Goal: Task Accomplishment & Management: Manage account settings

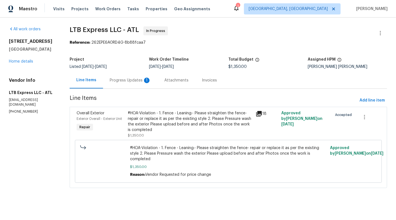
click at [139, 81] on div "Progress Updates 1" at bounding box center [130, 81] width 41 height 6
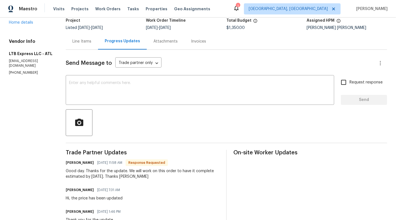
scroll to position [31, 0]
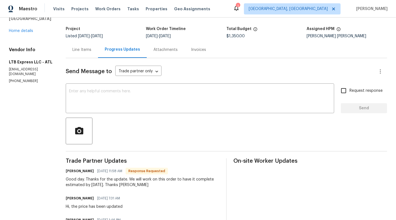
click at [81, 50] on div "Line Items" at bounding box center [81, 50] width 19 height 6
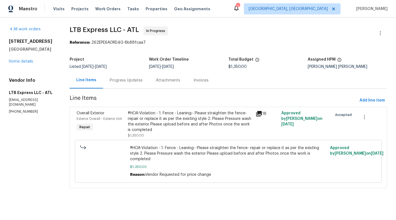
click at [195, 121] on div "#HOA-Violation - 1. Fence - Leaning:- Please straighten the fence- repair or re…" at bounding box center [190, 121] width 124 height 22
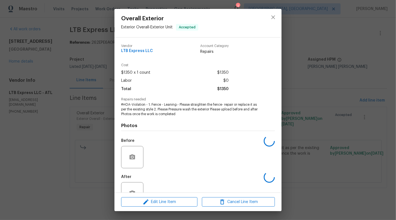
scroll to position [18, 0]
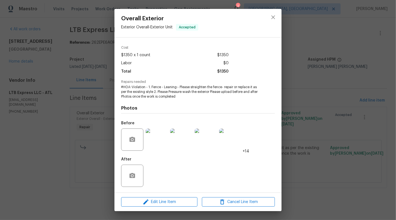
click at [323, 110] on div "Overall Exterior Exterior Overall - Exterior Unit Accepted Vendor LTB Express L…" at bounding box center [198, 110] width 396 height 220
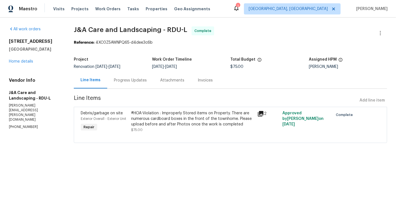
click at [213, 114] on div "#HOA-Violation : Improperly Stored items on Property. There are numerous cardbo…" at bounding box center [192, 118] width 123 height 17
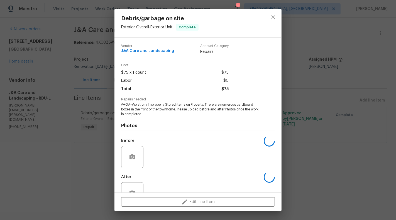
scroll to position [18, 0]
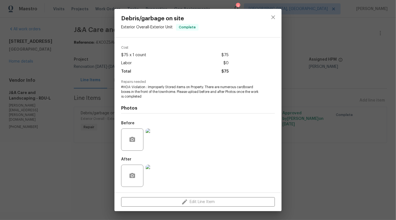
click at [46, 130] on div "Debris/garbage on site Exterior Overall - Exterior Unit Complete Vendor J&A Car…" at bounding box center [198, 110] width 396 height 220
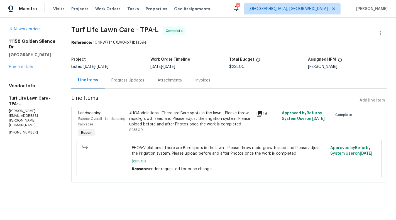
click at [123, 87] on div "Progress Updates" at bounding box center [128, 80] width 46 height 16
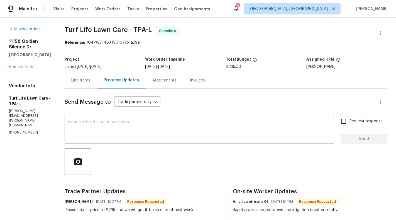
click at [83, 85] on div "Line Items" at bounding box center [81, 80] width 32 height 16
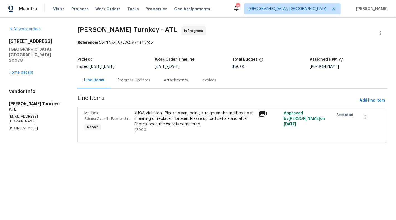
click at [128, 85] on div "Progress Updates" at bounding box center [134, 80] width 46 height 16
click at [151, 82] on div "Progress Updates" at bounding box center [134, 80] width 46 height 16
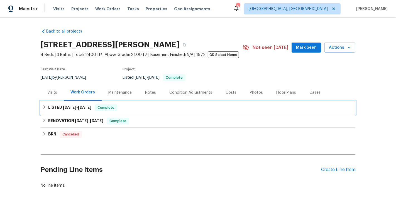
click at [210, 107] on div "LISTED 8/30/25 - 9/1/25 Complete" at bounding box center [197, 107] width 311 height 7
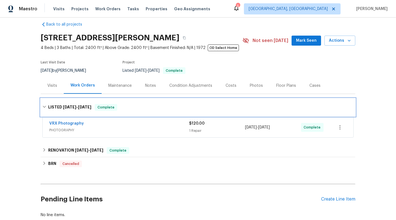
click at [196, 107] on div "LISTED 8/30/25 - 9/1/25 Complete" at bounding box center [197, 107] width 311 height 7
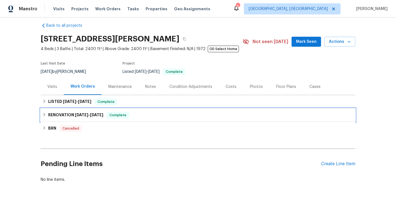
click at [172, 115] on div "RENOVATION 9/3/24 - 6/5/25 Complete" at bounding box center [197, 115] width 311 height 7
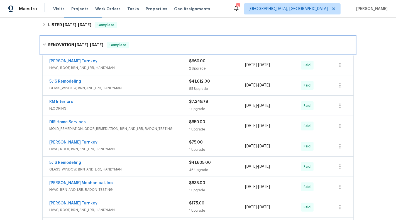
scroll to position [83, 0]
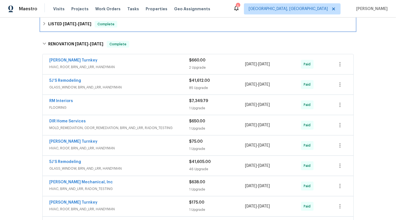
click at [172, 27] on div "LISTED 8/30/25 - 9/1/25 Complete" at bounding box center [197, 24] width 311 height 7
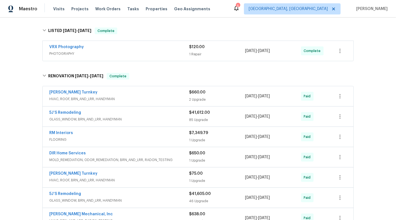
click at [171, 47] on div "VRX Photography" at bounding box center [119, 47] width 140 height 7
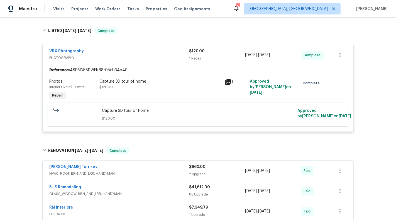
click at [173, 55] on span "PHOTOGRAPHY" at bounding box center [119, 58] width 140 height 6
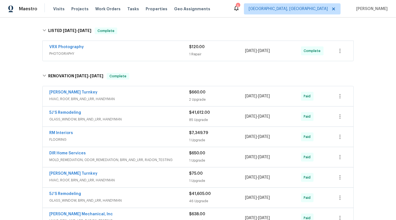
click at [167, 95] on div "Davis Turnkey" at bounding box center [119, 93] width 140 height 7
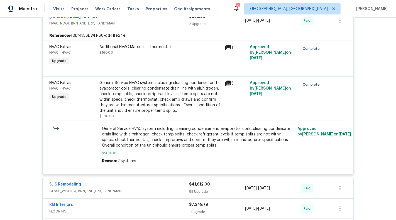
scroll to position [122, 0]
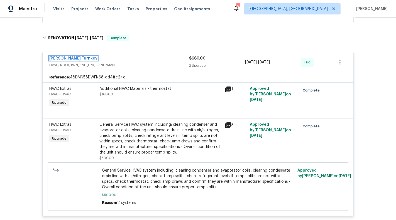
click at [60, 58] on link "Davis Turnkey" at bounding box center [73, 58] width 48 height 4
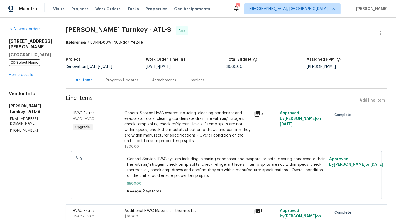
scroll to position [36, 0]
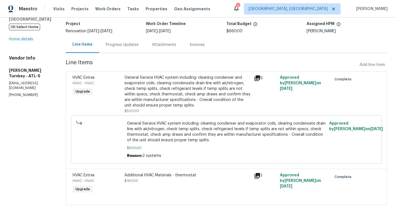
click at [195, 77] on div "General Service HVAC system including: cleaning condenser and evaporator coils,…" at bounding box center [187, 91] width 126 height 33
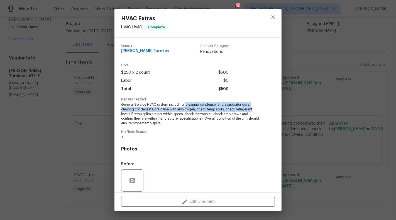
drag, startPoint x: 185, startPoint y: 105, endPoint x: 257, endPoint y: 109, distance: 72.2
click at [257, 109] on span "General Service HVAC system including: cleaning condenser and evaporator coils,…" at bounding box center [190, 113] width 138 height 23
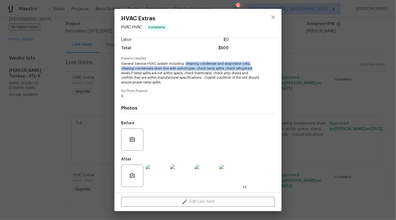
click at [195, 87] on div "Vendor Davis Turnkey Account Category Renovations Cost $250 x 2 count $500 Labo…" at bounding box center [198, 94] width 154 height 191
drag, startPoint x: 185, startPoint y: 64, endPoint x: 150, endPoint y: 73, distance: 35.6
click at [150, 73] on span "General Service HVAC system including: cleaning condenser and evaporator coils,…" at bounding box center [190, 72] width 138 height 23
copy span "cleaning condenser and evaporator coils, clearing condensate drain line with ai…"
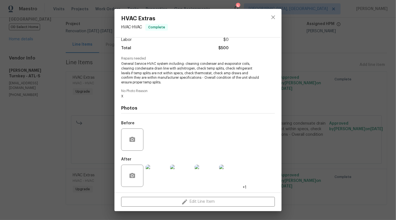
click at [186, 91] on span "No Photo Reason" at bounding box center [198, 91] width 154 height 4
drag, startPoint x: 122, startPoint y: 63, endPoint x: 160, endPoint y: 68, distance: 39.0
click at [155, 64] on span "General Service HVAC system including: cleaning condenser and evaporator coils,…" at bounding box center [190, 72] width 138 height 23
copy span "General Service HVAC"
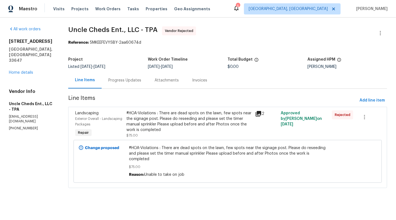
click at [161, 125] on div "#HOA-Violations : There are dead spots on the lawn, few spots near the signage …" at bounding box center [188, 121] width 125 height 22
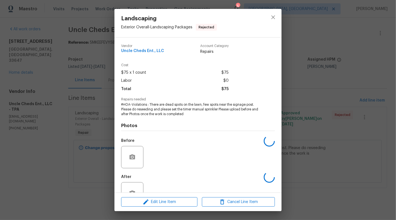
click at [161, 125] on h4 "Photos" at bounding box center [198, 126] width 154 height 6
click at [161, 106] on span "#HOA-Violations : There are dead spots on the lawn, few spots near the signage …" at bounding box center [190, 109] width 138 height 14
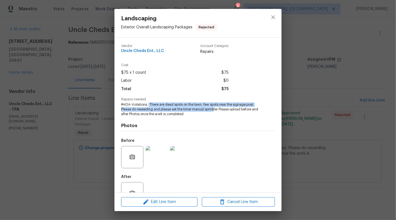
drag, startPoint x: 148, startPoint y: 106, endPoint x: 214, endPoint y: 111, distance: 66.1
click at [214, 111] on span "#HOA-Violations : There are dead spots on the lawn, few spots near the signage …" at bounding box center [190, 109] width 138 height 14
drag, startPoint x: 154, startPoint y: 105, endPoint x: 188, endPoint y: 115, distance: 36.3
click at [188, 115] on span "#HOA-Violations : There are dead spots on the lawn, few spots near the signage …" at bounding box center [190, 109] width 138 height 14
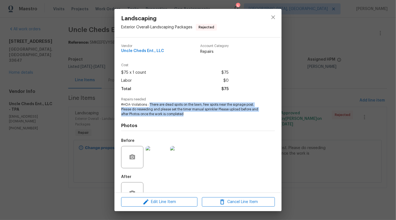
copy span "There are dead spots on the lawn, few spots near the signage post. Please do re…"
click at [273, 13] on button "close" at bounding box center [272, 17] width 13 height 13
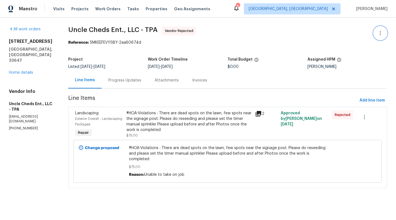
click at [381, 30] on icon "button" at bounding box center [380, 33] width 7 height 7
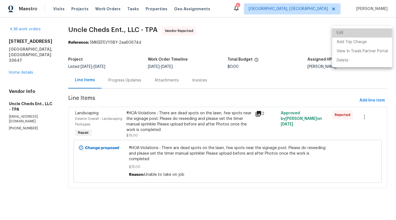
click at [345, 33] on li "Edit" at bounding box center [362, 32] width 60 height 9
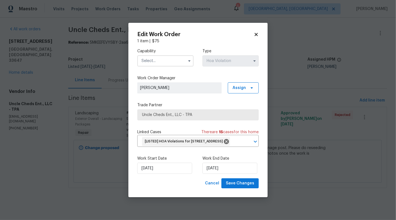
click at [171, 55] on input "text" at bounding box center [165, 60] width 56 height 11
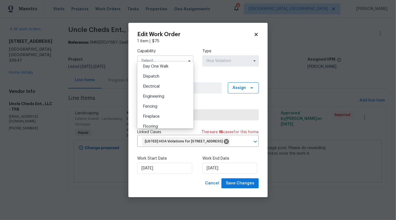
scroll to position [165, 0]
click at [6, 117] on body "Maestro Visits Projects Work Orders Tasks Properties Geo Assignments 5 Albuquer…" at bounding box center [198, 102] width 396 height 204
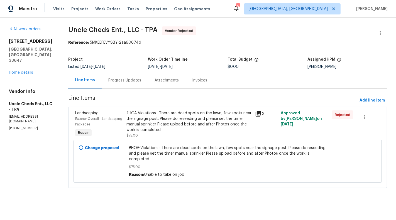
click at [386, 36] on div at bounding box center [379, 32] width 13 height 13
click at [383, 35] on icon "button" at bounding box center [380, 33] width 7 height 7
click at [348, 33] on li "Edit" at bounding box center [362, 32] width 60 height 9
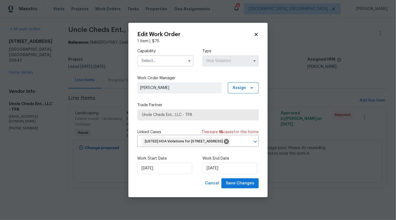
click at [184, 61] on input "text" at bounding box center [165, 60] width 56 height 11
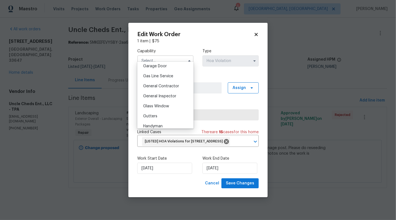
scroll to position [251, 0]
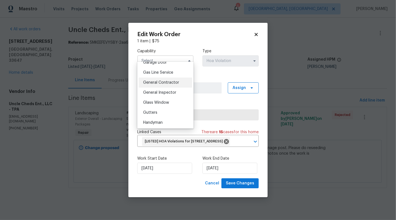
click at [169, 87] on div "General Contractor" at bounding box center [165, 83] width 53 height 10
type input "General Contractor"
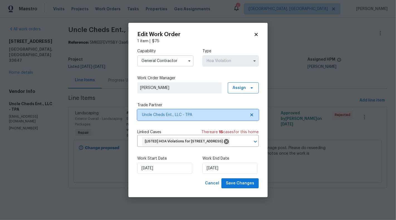
click at [251, 113] on icon at bounding box center [251, 115] width 4 height 4
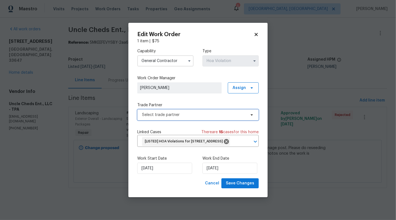
click at [249, 113] on span at bounding box center [251, 115] width 6 height 4
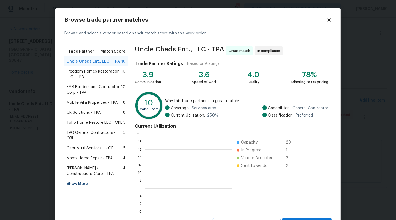
scroll to position [1, 1]
click at [99, 75] on span "Freedom Homes Restoration LLC - TPA" at bounding box center [93, 74] width 55 height 11
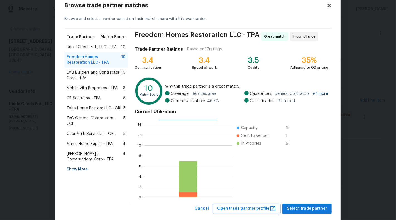
scroll to position [19, 0]
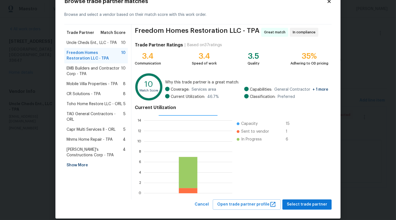
click at [95, 70] on span "EMB Builders and Contractor Corp - TPA" at bounding box center [93, 71] width 55 height 11
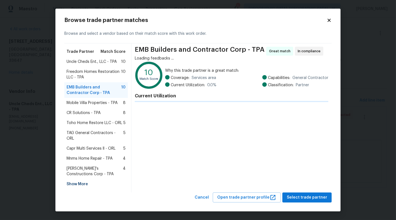
scroll to position [0, 0]
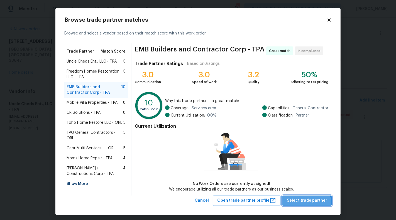
click at [309, 203] on span "Select trade partner" at bounding box center [306, 200] width 40 height 7
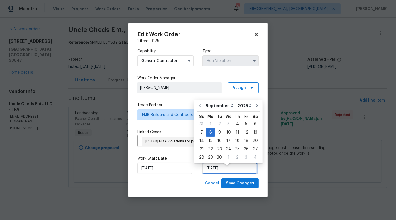
click at [215, 169] on input "08/09/2025" at bounding box center [229, 168] width 55 height 11
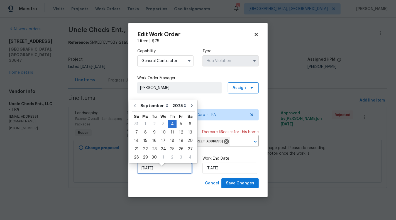
click at [146, 174] on input "04/09/2025" at bounding box center [164, 168] width 55 height 11
click at [142, 133] on div "8" at bounding box center [145, 133] width 9 height 8
type input "08/09/2025"
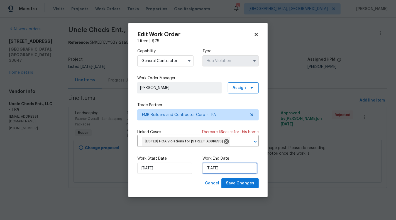
click at [220, 174] on input "08/09/2025" at bounding box center [229, 168] width 55 height 11
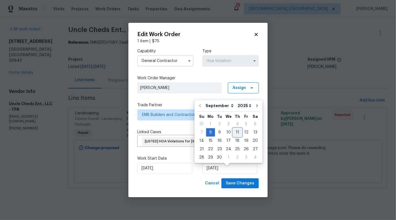
click at [234, 133] on div "11" at bounding box center [237, 133] width 9 height 8
type input "11/09/2025"
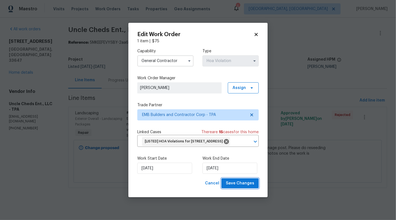
click at [240, 186] on span "Save Changes" at bounding box center [240, 183] width 28 height 7
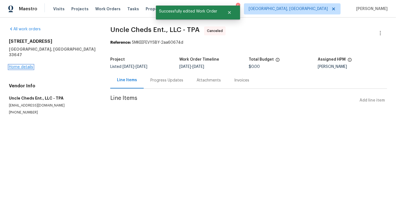
click at [18, 65] on link "Home details" at bounding box center [21, 67] width 24 height 4
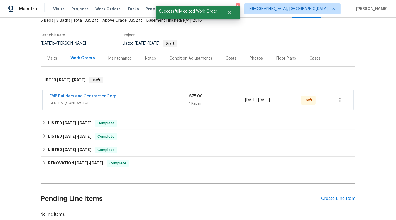
scroll to position [35, 0]
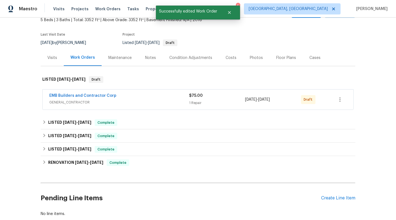
click at [180, 103] on span "GENERAL_CONTRACTOR" at bounding box center [119, 103] width 140 height 6
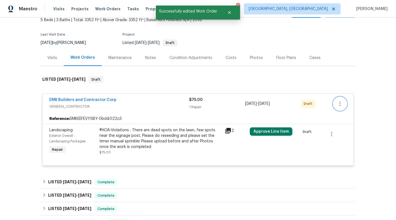
click at [342, 103] on icon "button" at bounding box center [339, 103] width 7 height 7
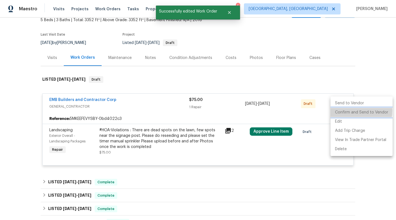
click at [344, 111] on li "Confirm and Send to Vendor" at bounding box center [361, 112] width 62 height 9
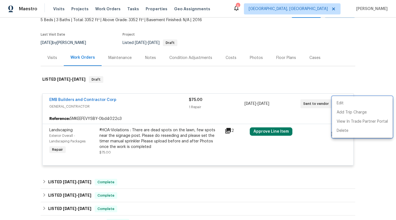
click at [249, 61] on div at bounding box center [198, 110] width 396 height 220
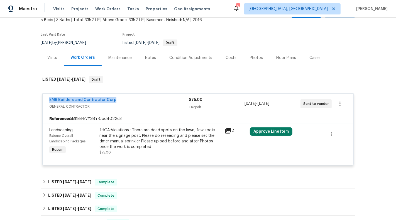
drag, startPoint x: 43, startPoint y: 99, endPoint x: 132, endPoint y: 99, distance: 89.0
click at [132, 99] on div "EMB Builders and Contractor Corp GENERAL_CONTRACTOR $75.00 1 Repair 9/8/2025 - …" at bounding box center [198, 104] width 310 height 20
copy link "EMB Builders and Contractor Corp"
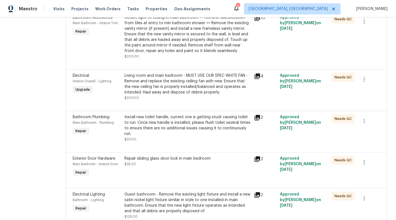
scroll to position [172, 0]
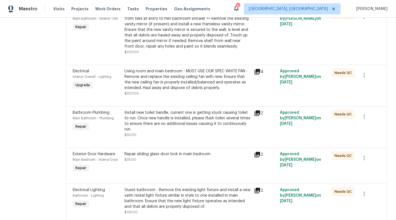
click at [206, 131] on div "Install new toilet handle, current one is getting stuck causing toilet to run. …" at bounding box center [187, 121] width 126 height 22
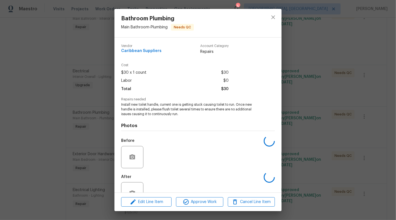
scroll to position [18, 0]
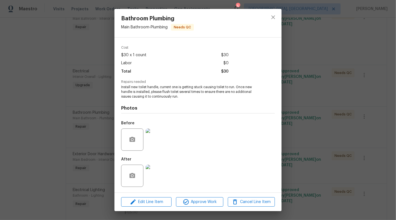
click at [154, 177] on img at bounding box center [156, 176] width 22 height 22
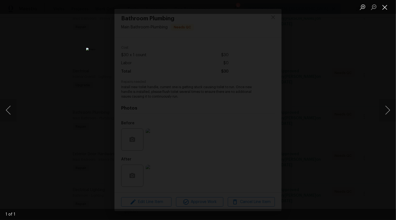
click at [386, 11] on button "Close lightbox" at bounding box center [384, 7] width 11 height 10
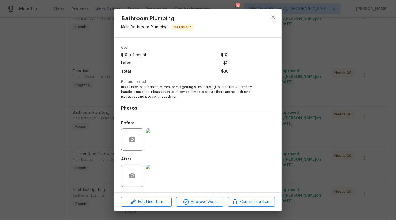
click at [385, 11] on div "Bathroom Plumbing Main Bathroom - Plumbing Needs QC Vendor Caribbean Suppliers …" at bounding box center [198, 110] width 396 height 220
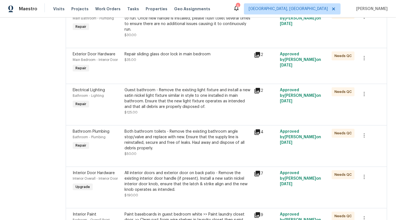
scroll to position [272, 0]
click at [185, 151] on div "Both bathroom toilets - Remove the existing bathroom angle stop/valve and repla…" at bounding box center [187, 140] width 126 height 22
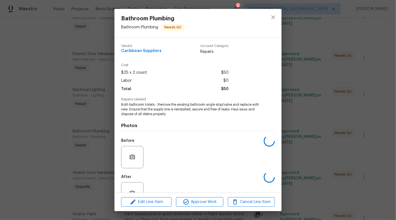
scroll to position [18, 0]
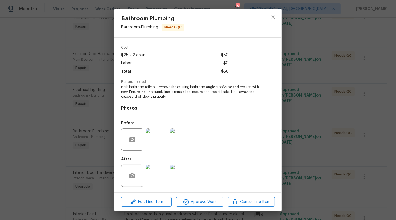
click at [157, 172] on img at bounding box center [156, 176] width 22 height 22
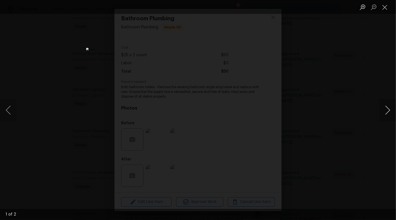
click at [388, 110] on button "Next image" at bounding box center [387, 110] width 17 height 22
click at [386, 7] on button "Close lightbox" at bounding box center [384, 7] width 11 height 10
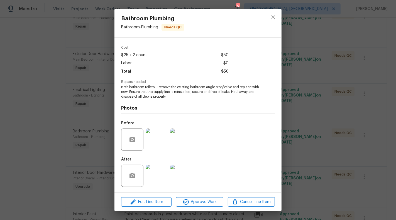
click at [324, 140] on div "Bathroom Plumbing Bathroom - Plumbing Needs QC Vendor Caribbean Suppliers Accou…" at bounding box center [198, 110] width 396 height 220
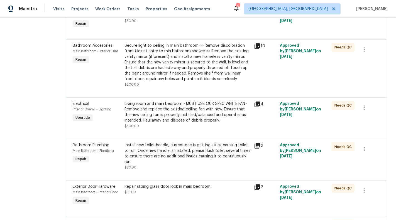
scroll to position [157, 0]
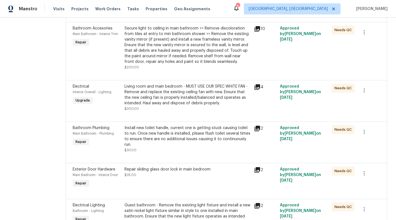
click at [183, 140] on div "Install new toilet handle, current one is getting stuck causing toilet to run. …" at bounding box center [187, 136] width 126 height 22
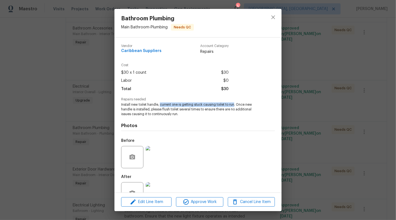
drag, startPoint x: 160, startPoint y: 105, endPoint x: 235, endPoint y: 105, distance: 75.7
click at [235, 105] on span "Install new toilet handle, current one is getting stuck causing toilet to run. …" at bounding box center [190, 109] width 138 height 14
copy span "current one is getting stuck causing toilet to run"
click at [186, 117] on div "Photos Before After" at bounding box center [198, 162] width 154 height 92
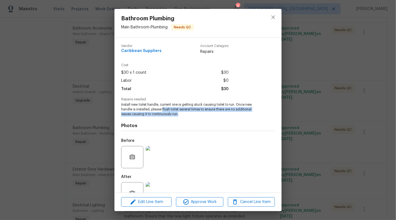
drag, startPoint x: 162, startPoint y: 110, endPoint x: 261, endPoint y: 115, distance: 98.8
click at [261, 115] on div "Repairs needed Install new toilet handle, current one is getting stuck causing …" at bounding box center [198, 107] width 154 height 19
copy span "flush toilet several times to ensure there are no additional issues causing it …"
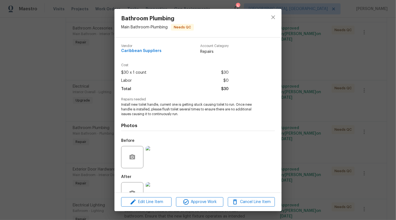
click at [56, 108] on div "Bathroom Plumbing Main Bathroom - Plumbing Needs QC Vendor Caribbean Suppliers …" at bounding box center [198, 110] width 396 height 220
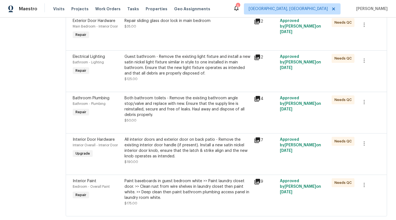
scroll to position [307, 0]
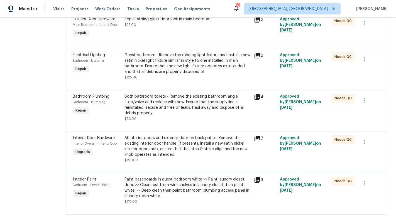
click at [199, 103] on div "Both bathroom toilets - Remove the existing bathroom angle stop/valve and repla…" at bounding box center [187, 105] width 126 height 22
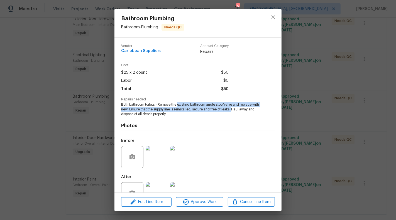
drag, startPoint x: 177, startPoint y: 105, endPoint x: 231, endPoint y: 110, distance: 54.4
click at [231, 110] on span "Both bathroom toilets - Remove the existing bathroom angle stop/valve and repla…" at bounding box center [190, 109] width 138 height 14
copy span "existing bathroom angle stop/valve and replace with new. Ensure that the supply…"
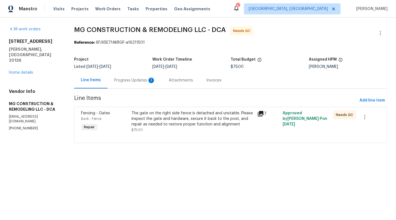
click at [147, 77] on div "Progress Updates 1" at bounding box center [134, 80] width 55 height 16
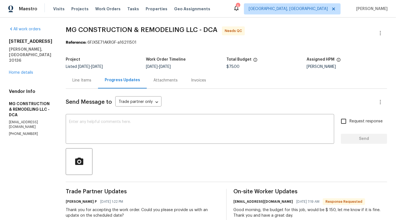
click at [126, 86] on div "Progress Updates" at bounding box center [122, 80] width 49 height 16
click at [98, 85] on div "Line Items" at bounding box center [82, 80] width 32 height 16
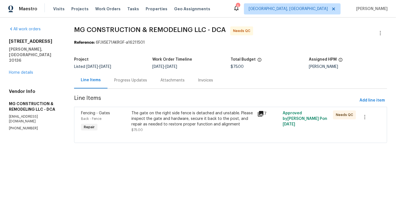
click at [205, 114] on div "The gate on the right side fence is detached and unstable. Please inspect the g…" at bounding box center [192, 118] width 123 height 17
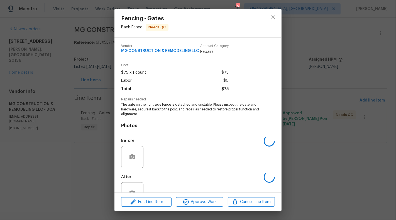
scroll to position [18, 0]
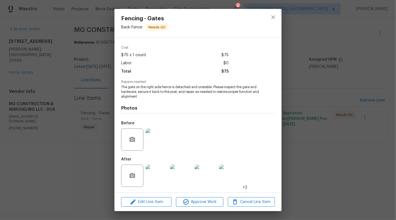
click at [152, 175] on img at bounding box center [156, 176] width 22 height 22
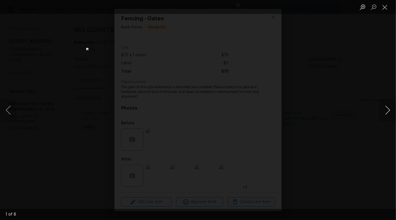
click at [387, 108] on button "Next image" at bounding box center [387, 110] width 17 height 22
click at [389, 112] on button "Next image" at bounding box center [387, 110] width 17 height 22
click at [385, 111] on button "Next image" at bounding box center [387, 110] width 17 height 22
click at [389, 115] on button "Next image" at bounding box center [387, 110] width 17 height 22
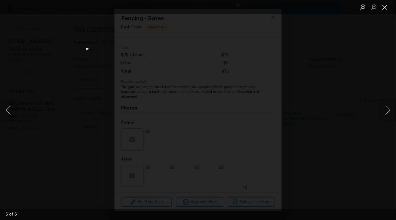
click at [383, 8] on button "Close lightbox" at bounding box center [384, 7] width 11 height 10
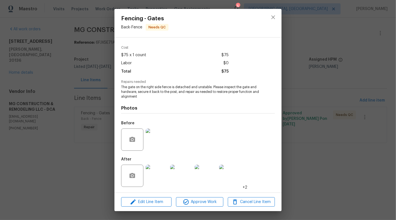
click at [157, 179] on img at bounding box center [156, 176] width 22 height 22
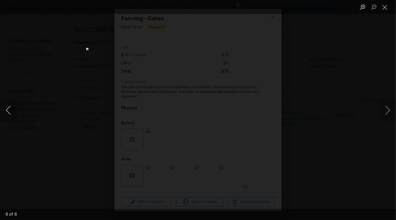
click at [9, 112] on button "Previous image" at bounding box center [8, 110] width 17 height 22
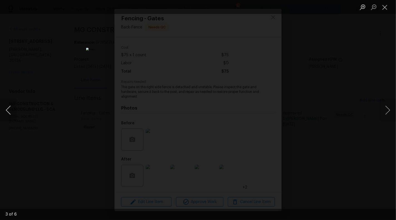
click at [9, 112] on button "Previous image" at bounding box center [8, 110] width 17 height 22
click at [395, 5] on ul "Lightbox" at bounding box center [376, 7] width 39 height 14
click at [384, 7] on button "Close lightbox" at bounding box center [384, 7] width 11 height 10
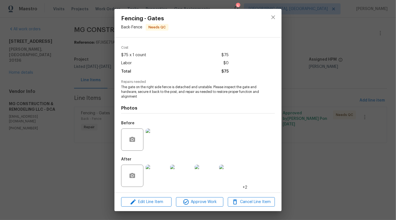
click at [172, 137] on div "Before" at bounding box center [198, 136] width 154 height 36
click at [154, 141] on img at bounding box center [156, 140] width 22 height 22
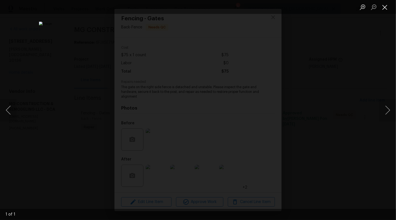
click at [380, 8] on button "Close lightbox" at bounding box center [384, 7] width 11 height 10
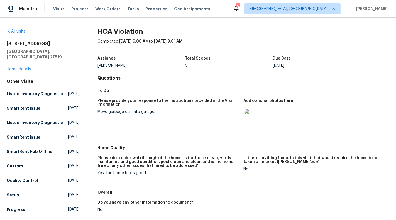
click at [253, 115] on img at bounding box center [253, 118] width 18 height 18
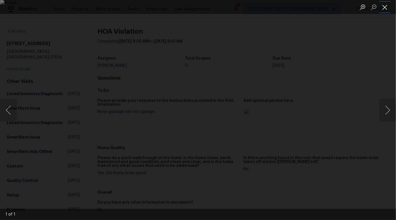
click at [386, 7] on button "Close lightbox" at bounding box center [384, 7] width 11 height 10
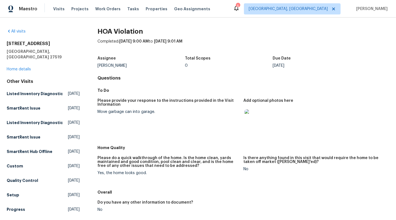
click at [300, 105] on div "Add optional photos here" at bounding box center [313, 102] width 141 height 7
